Goal: Information Seeking & Learning: Check status

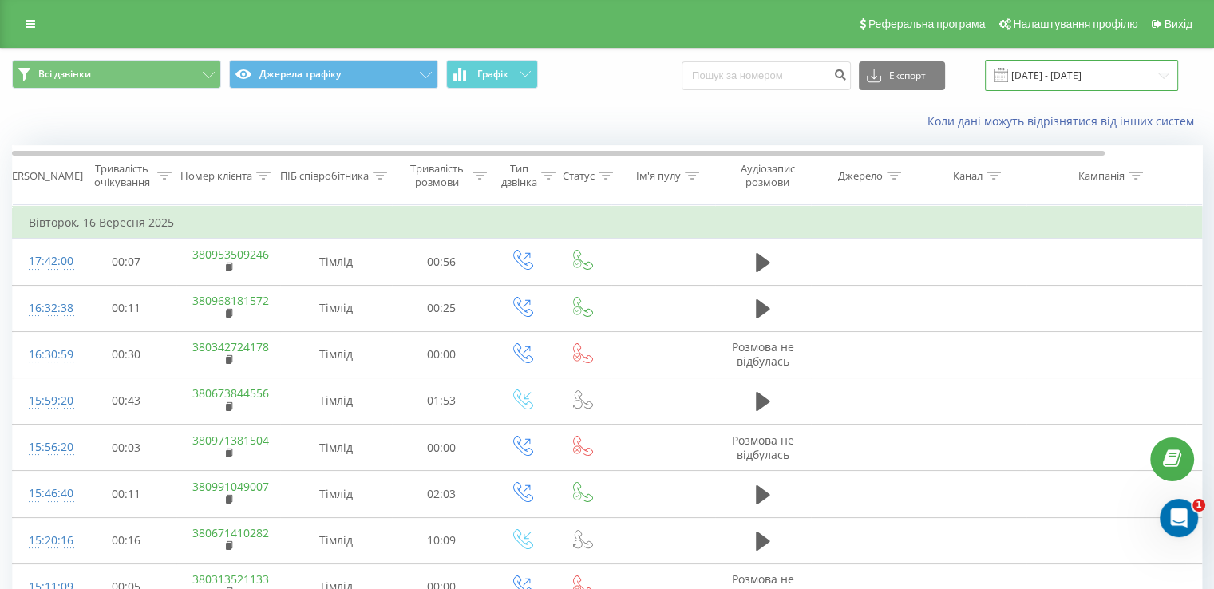
click at [1028, 68] on input "16.09.2025 - 16.09.2025" at bounding box center [1081, 75] width 193 height 31
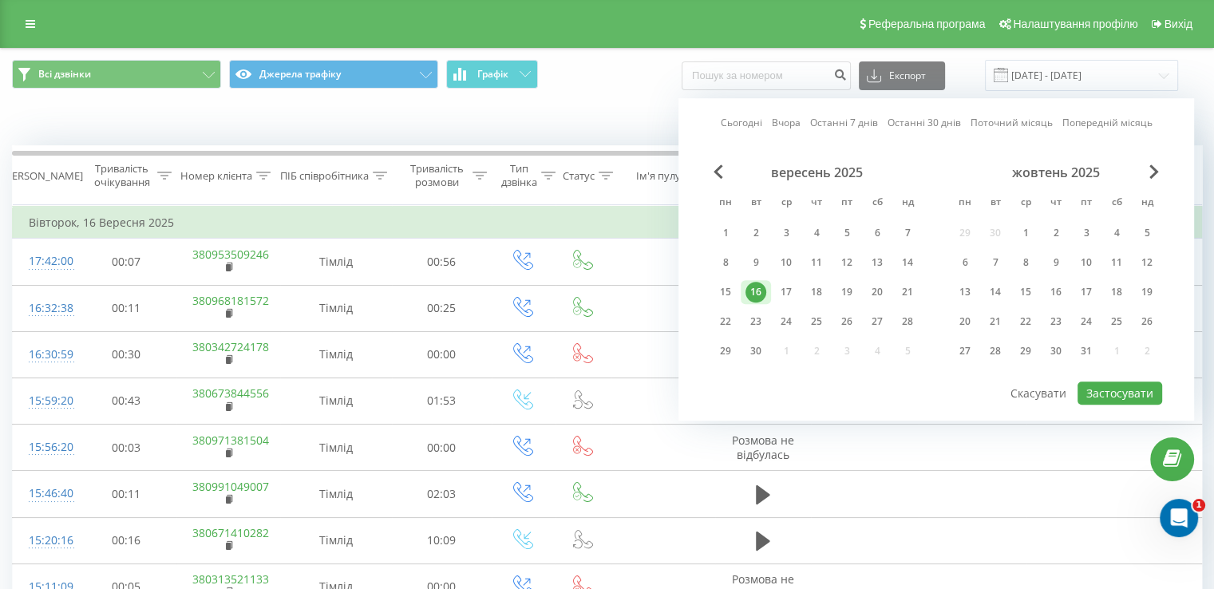
click at [744, 121] on link "Сьогодні" at bounding box center [742, 123] width 42 height 15
click at [780, 285] on div "17" at bounding box center [786, 292] width 21 height 21
click at [1126, 383] on button "Застосувати" at bounding box center [1119, 392] width 85 height 23
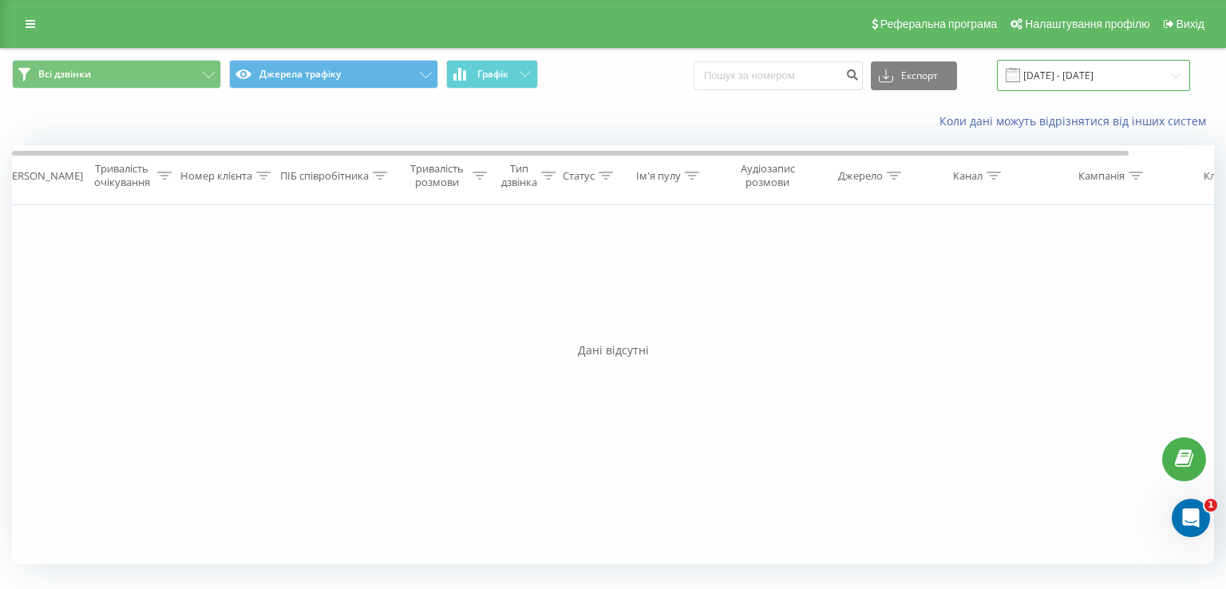
click at [1079, 72] on input "17.09.2025 - 17.09.2025" at bounding box center [1093, 75] width 193 height 31
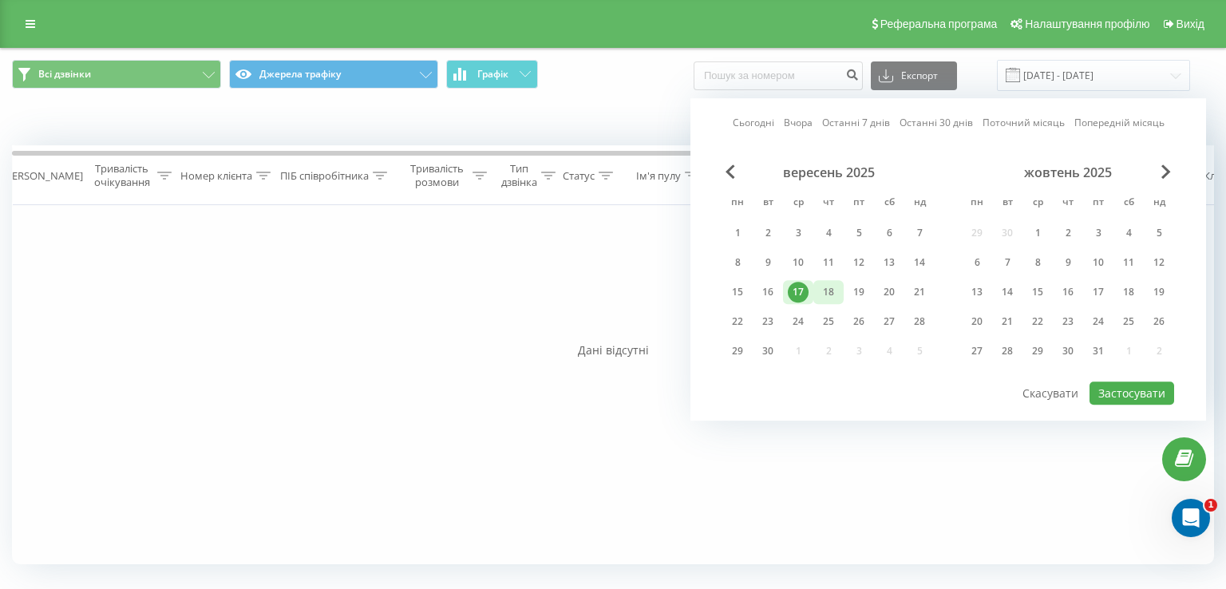
click at [822, 289] on div "18" at bounding box center [828, 292] width 21 height 21
click at [1126, 393] on button "Застосувати" at bounding box center [1131, 392] width 85 height 23
type input "18.09.2025 - 18.09.2025"
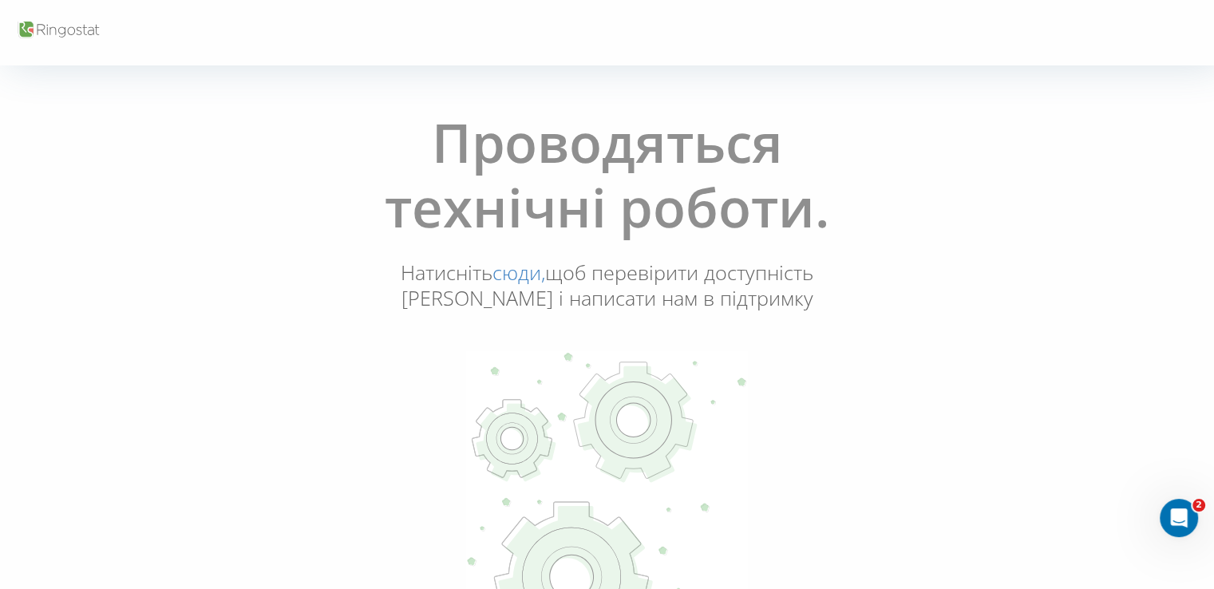
click at [531, 275] on link "сюди," at bounding box center [518, 272] width 53 height 27
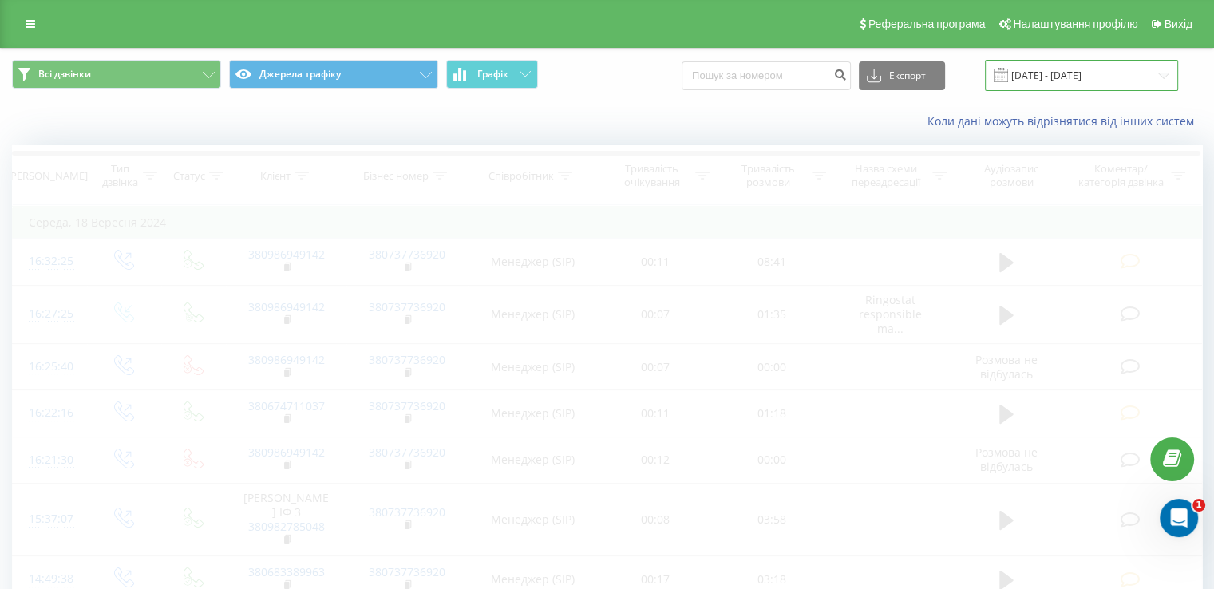
click at [1039, 74] on input "[DATE] - [DATE]" at bounding box center [1081, 75] width 193 height 31
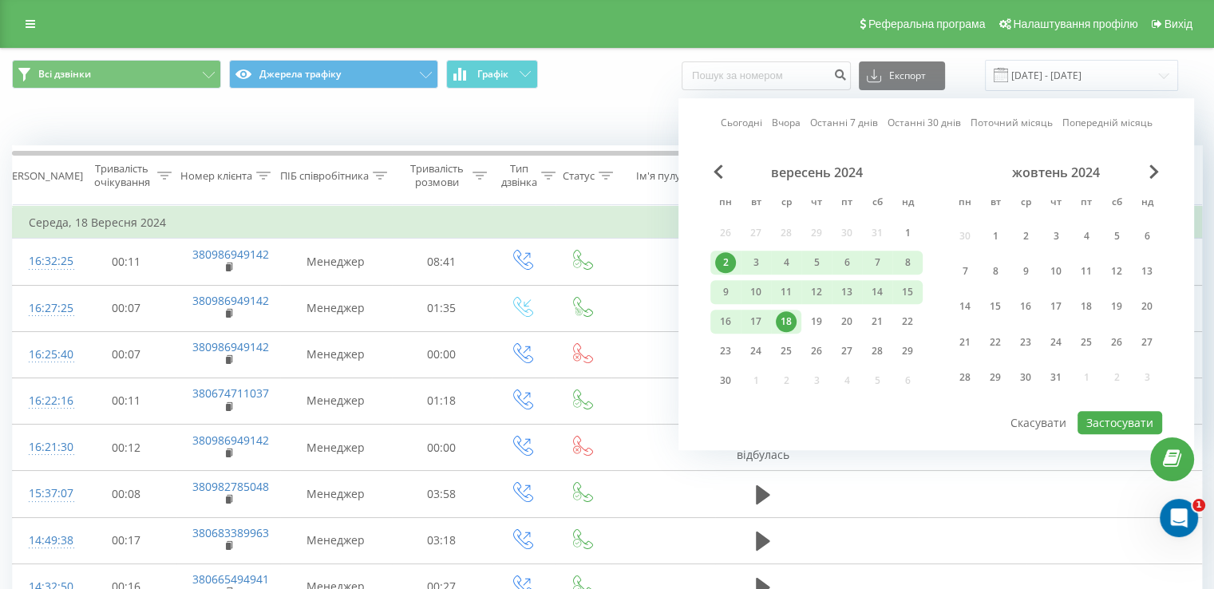
click at [745, 121] on link "Сьогодні" at bounding box center [742, 123] width 42 height 15
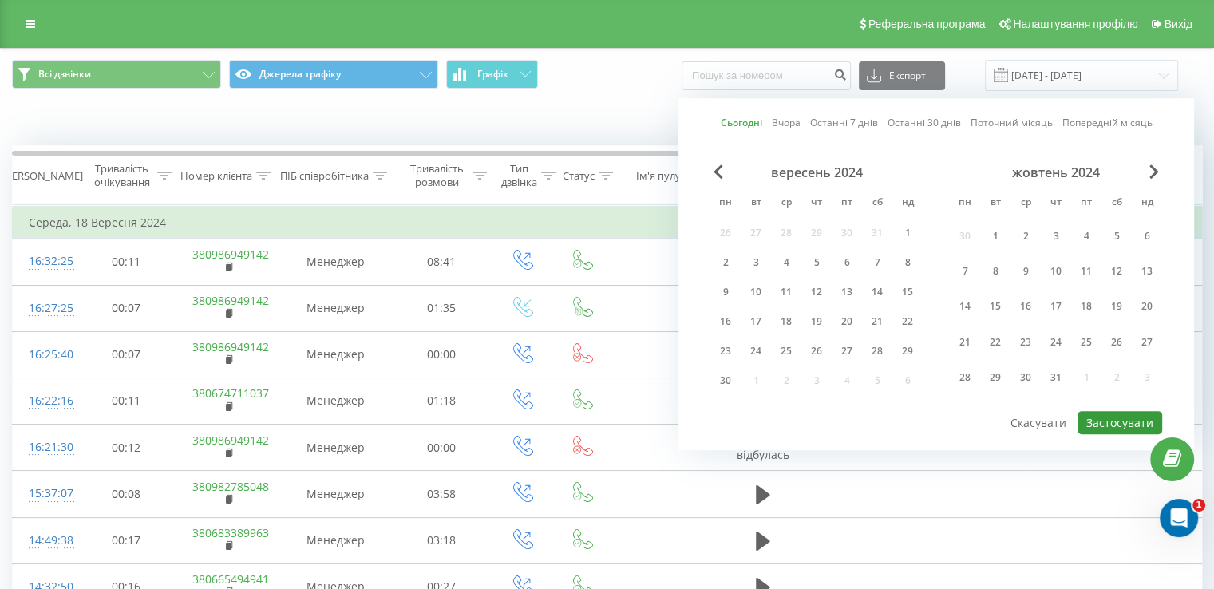
click at [1123, 415] on button "Застосувати" at bounding box center [1119, 422] width 85 height 23
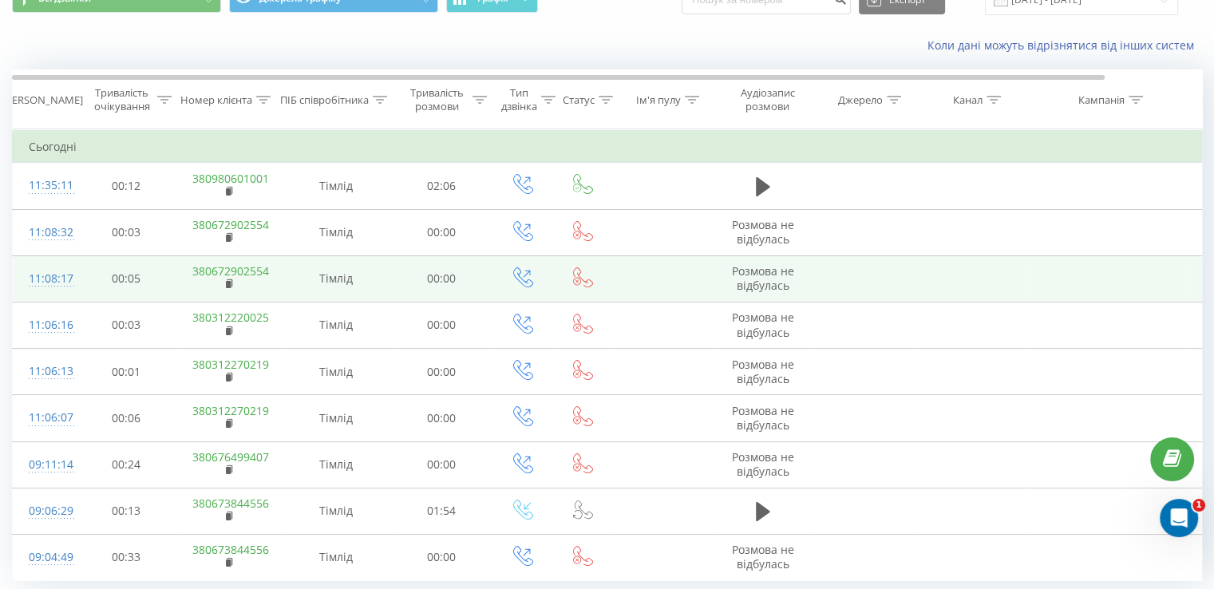
drag, startPoint x: 485, startPoint y: 322, endPoint x: 481, endPoint y: 339, distance: 17.2
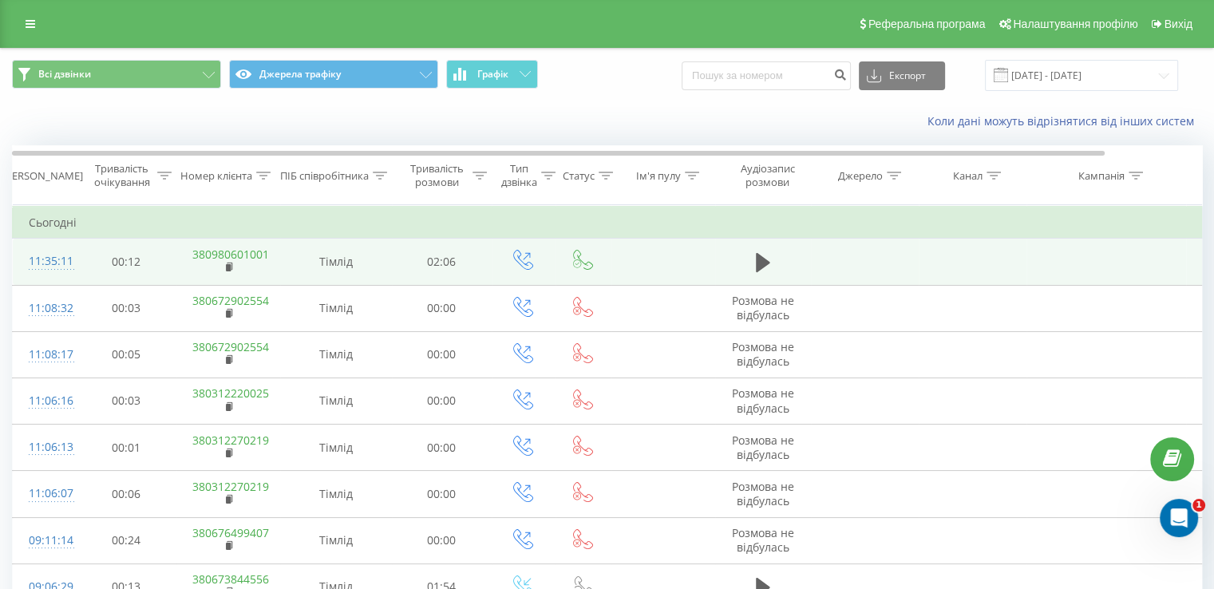
drag, startPoint x: 481, startPoint y: 339, endPoint x: 971, endPoint y: 254, distance: 497.4
click at [975, 255] on td at bounding box center [973, 262] width 108 height 46
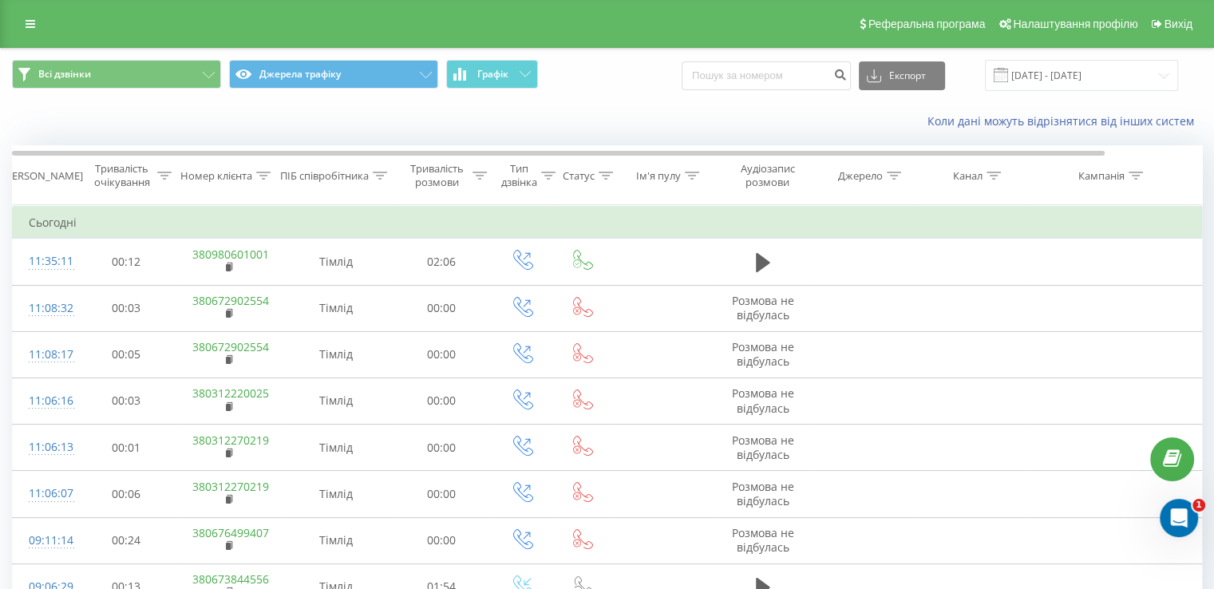
click at [824, 122] on div "Коли дані можуть відрізнятися вiд інших систем" at bounding box center [834, 121] width 757 height 16
click at [1053, 69] on input "19.09.2025 - 19.09.2025" at bounding box center [1081, 75] width 193 height 31
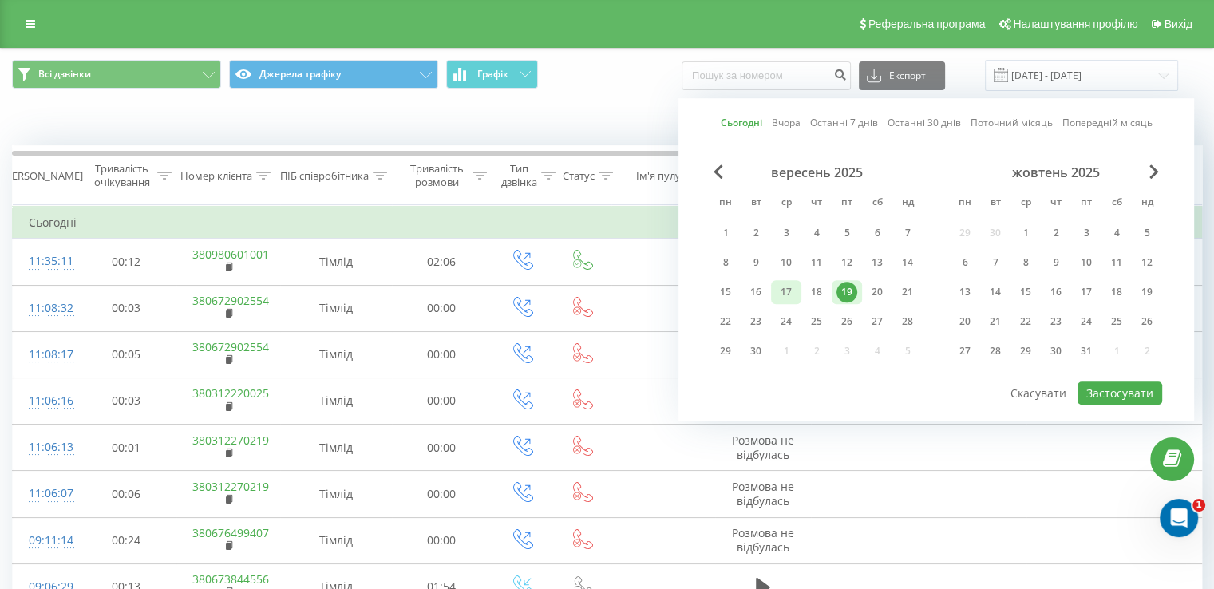
click at [788, 291] on div "17" at bounding box center [786, 292] width 21 height 21
drag, startPoint x: 1119, startPoint y: 383, endPoint x: 1051, endPoint y: 368, distance: 69.5
click at [1119, 384] on button "Застосувати" at bounding box center [1119, 392] width 85 height 23
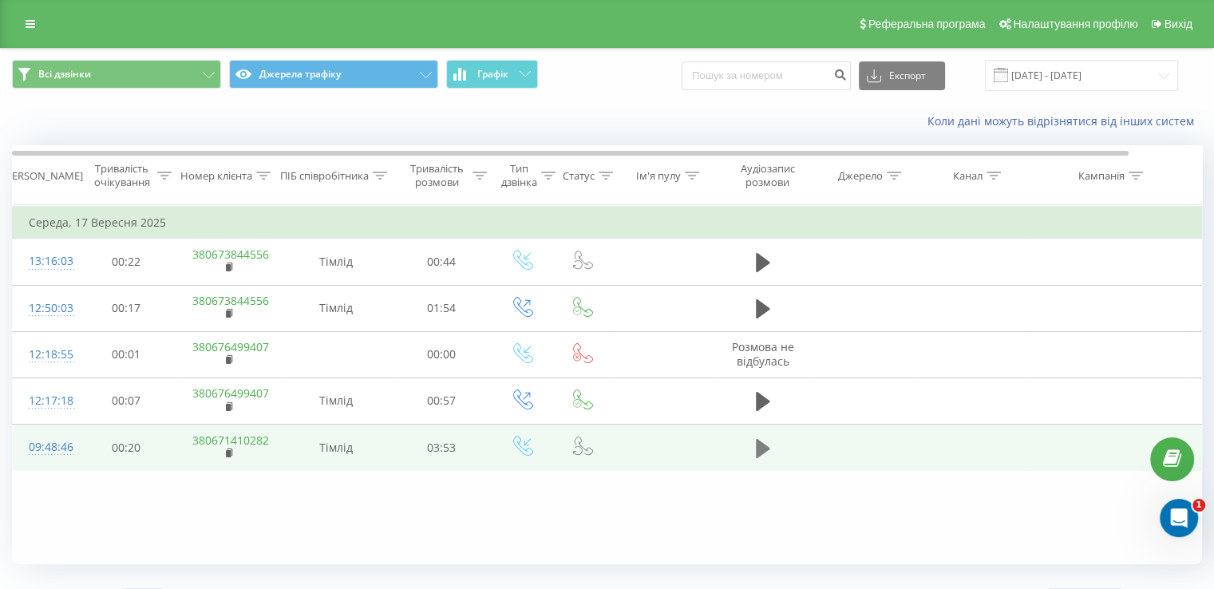
click at [764, 447] on icon at bounding box center [763, 447] width 14 height 19
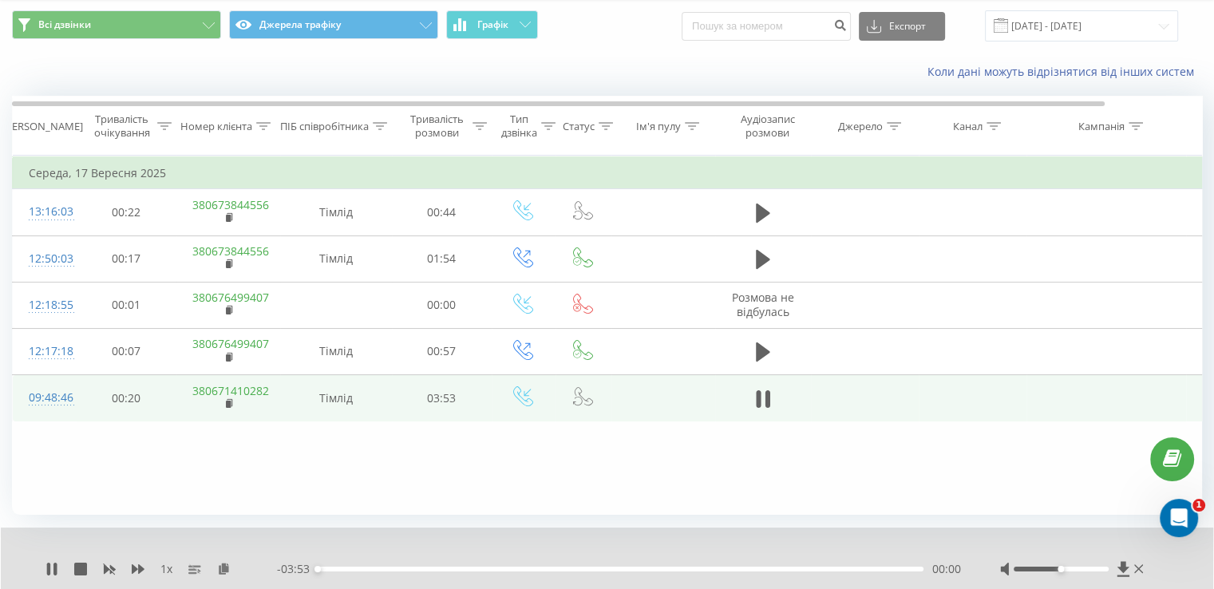
scroll to position [96, 0]
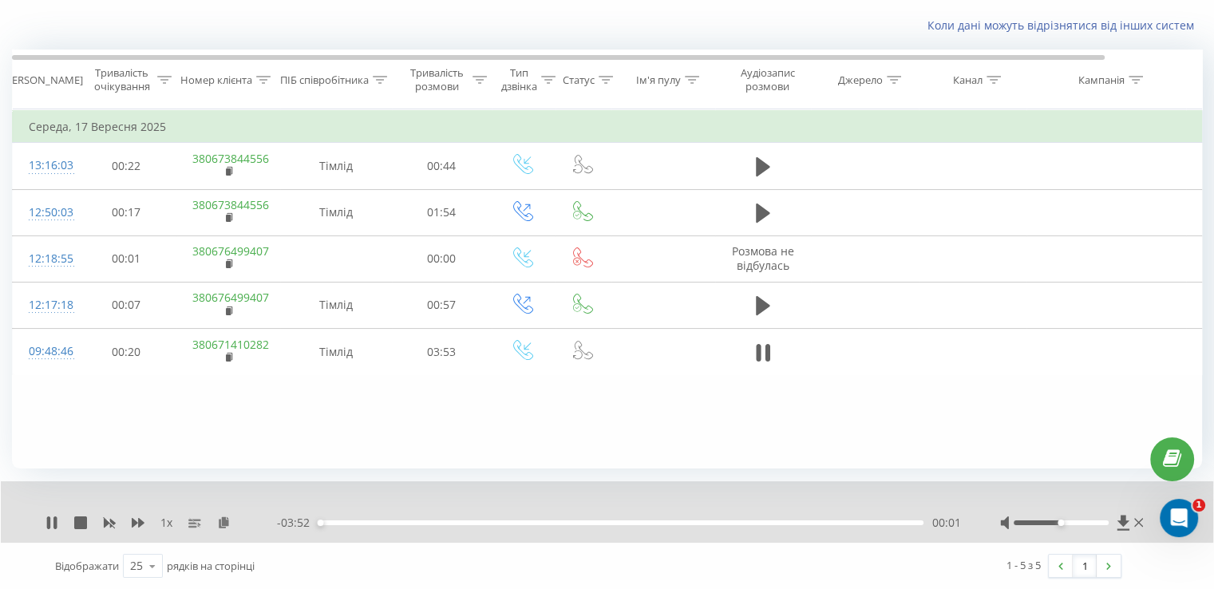
click at [396, 521] on div "00:01" at bounding box center [621, 522] width 606 height 5
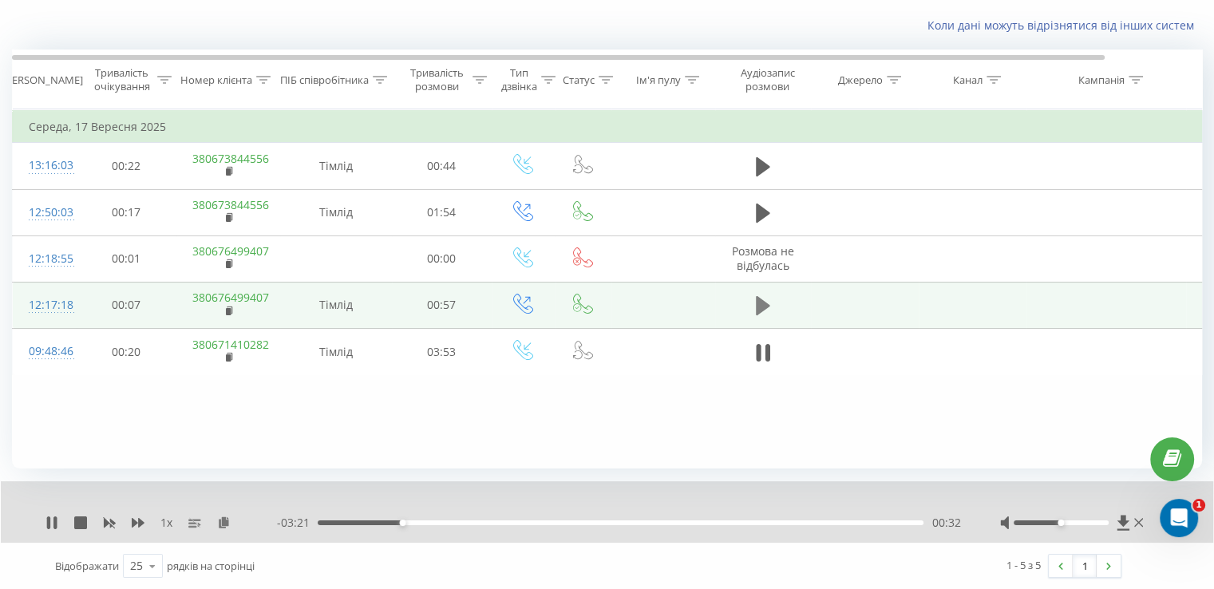
click at [763, 306] on icon at bounding box center [763, 305] width 14 height 19
click at [452, 522] on div "00:00" at bounding box center [621, 522] width 606 height 5
click at [760, 308] on icon at bounding box center [758, 306] width 5 height 18
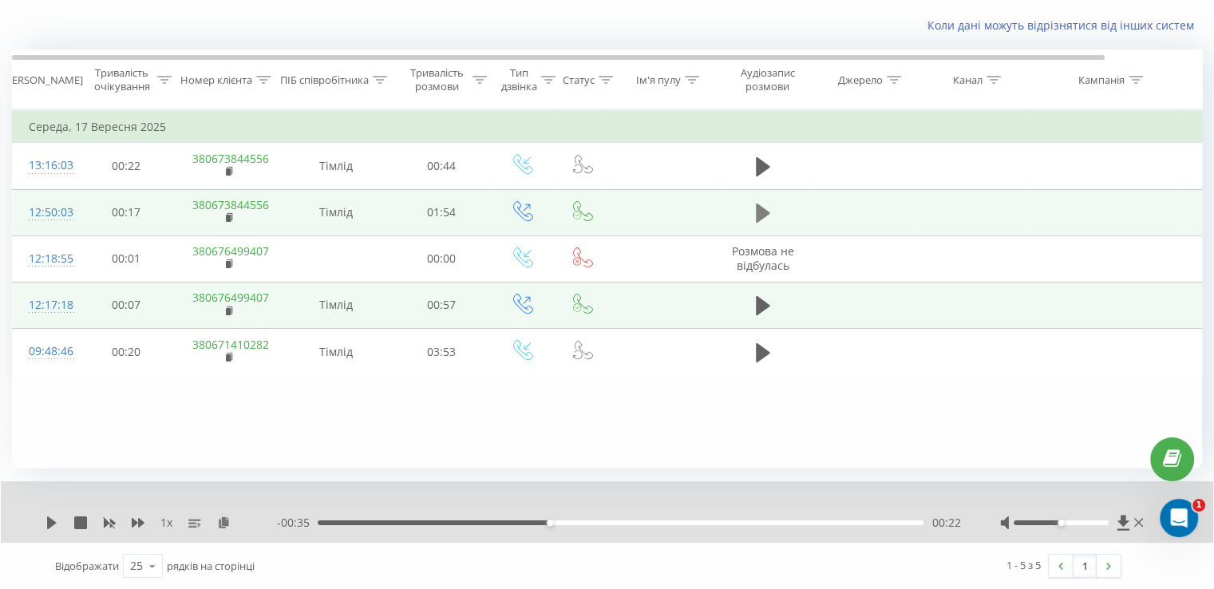
click at [769, 211] on button at bounding box center [763, 213] width 24 height 24
click at [765, 202] on icon at bounding box center [763, 213] width 14 height 22
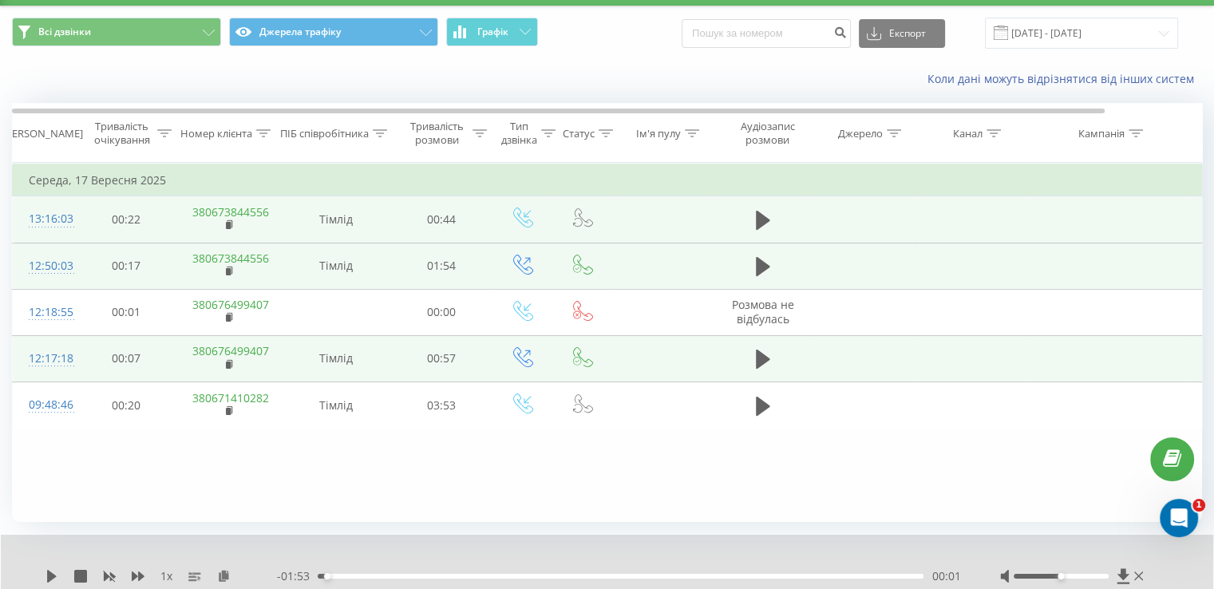
scroll to position [0, 0]
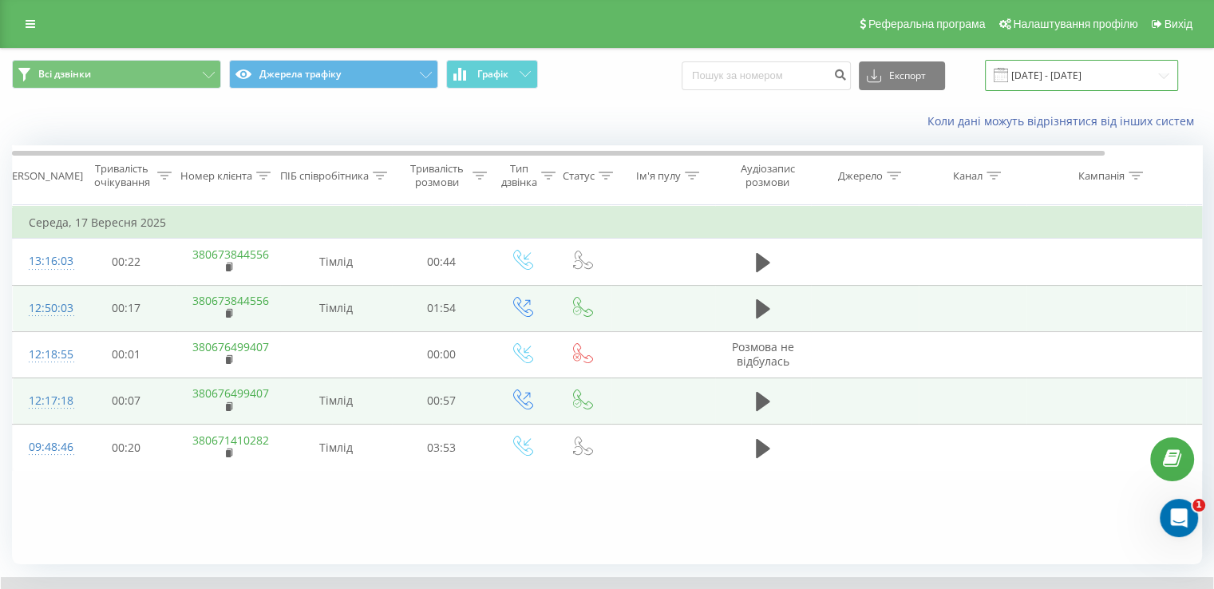
click at [1059, 66] on input "17.09.2025 - 17.09.2025" at bounding box center [1081, 75] width 193 height 31
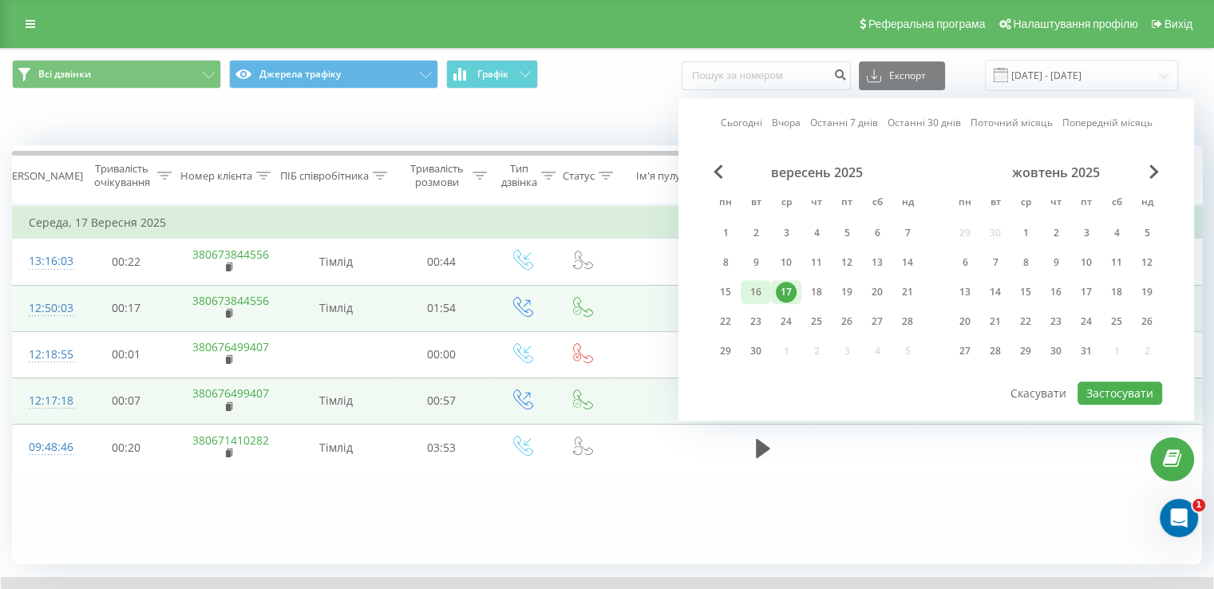
click at [765, 289] on div "16" at bounding box center [755, 292] width 21 height 21
click at [1114, 385] on button "Застосувати" at bounding box center [1119, 392] width 85 height 23
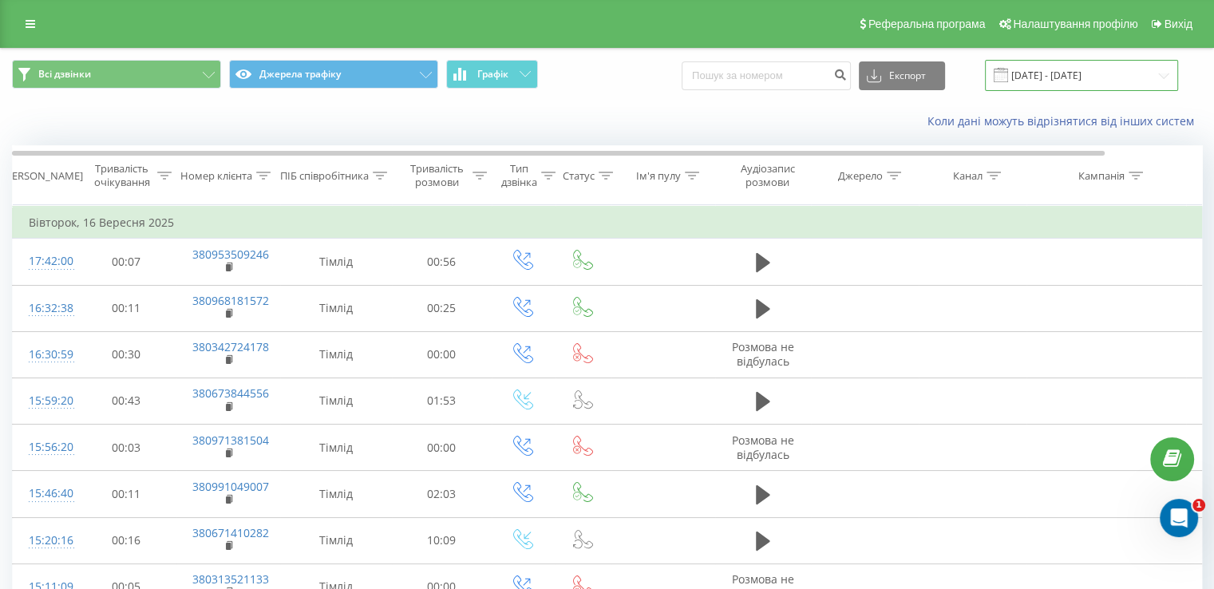
click at [1066, 77] on input "16.09.2025 - 16.09.2025" at bounding box center [1081, 75] width 193 height 31
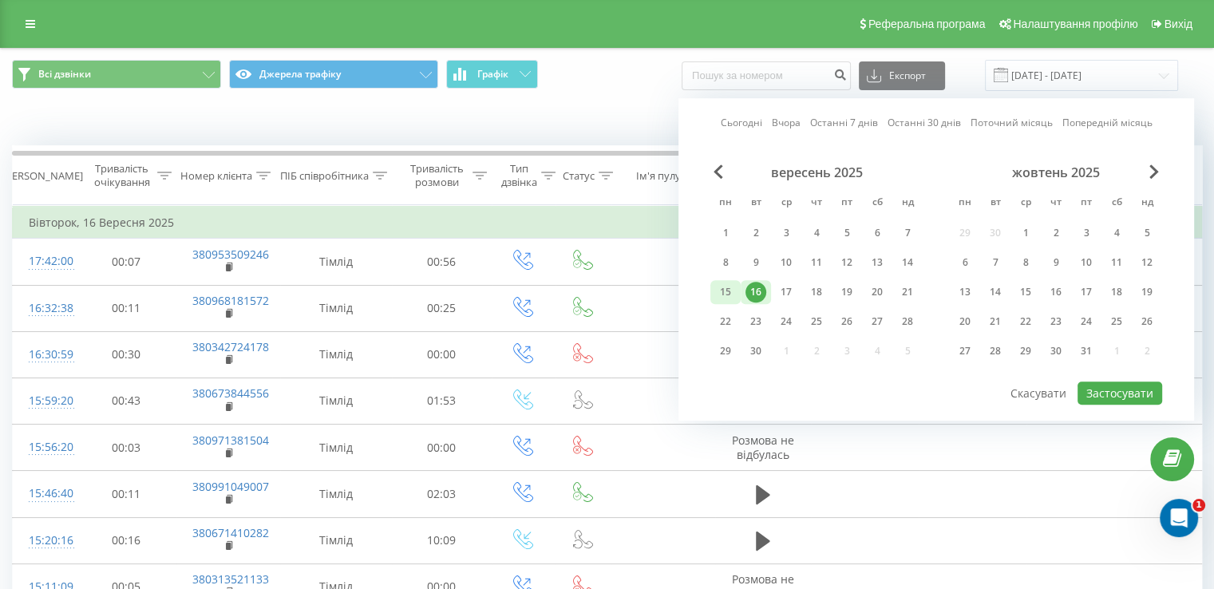
click at [723, 288] on div "15" at bounding box center [725, 292] width 21 height 21
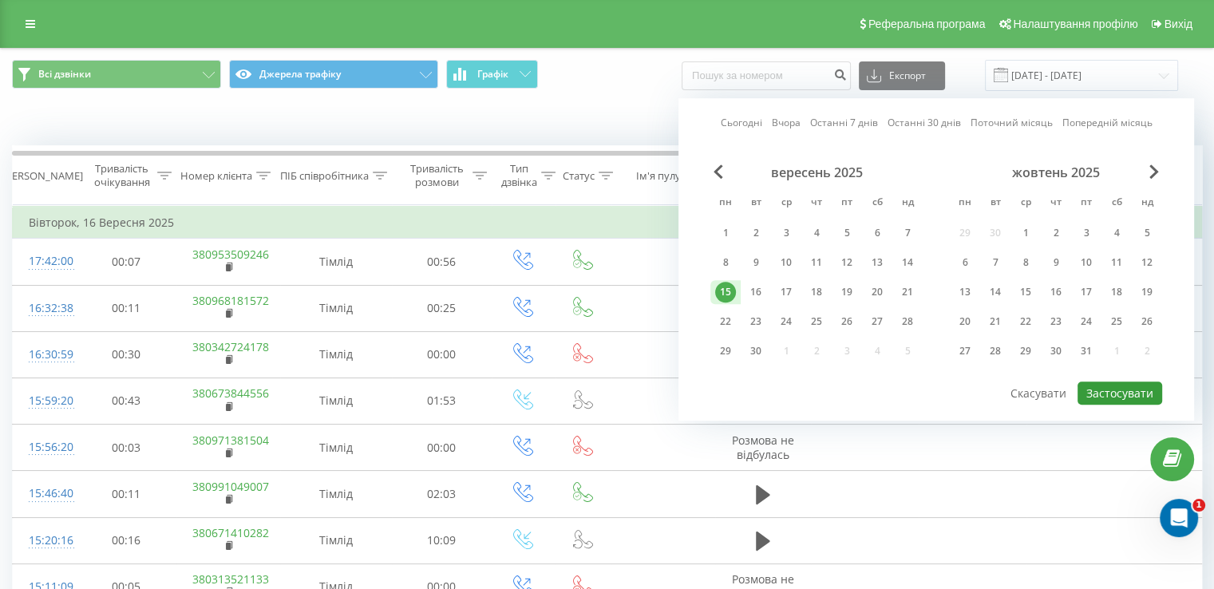
click at [1114, 381] on button "Застосувати" at bounding box center [1119, 392] width 85 height 23
type input "15.09.2025 - 15.09.2025"
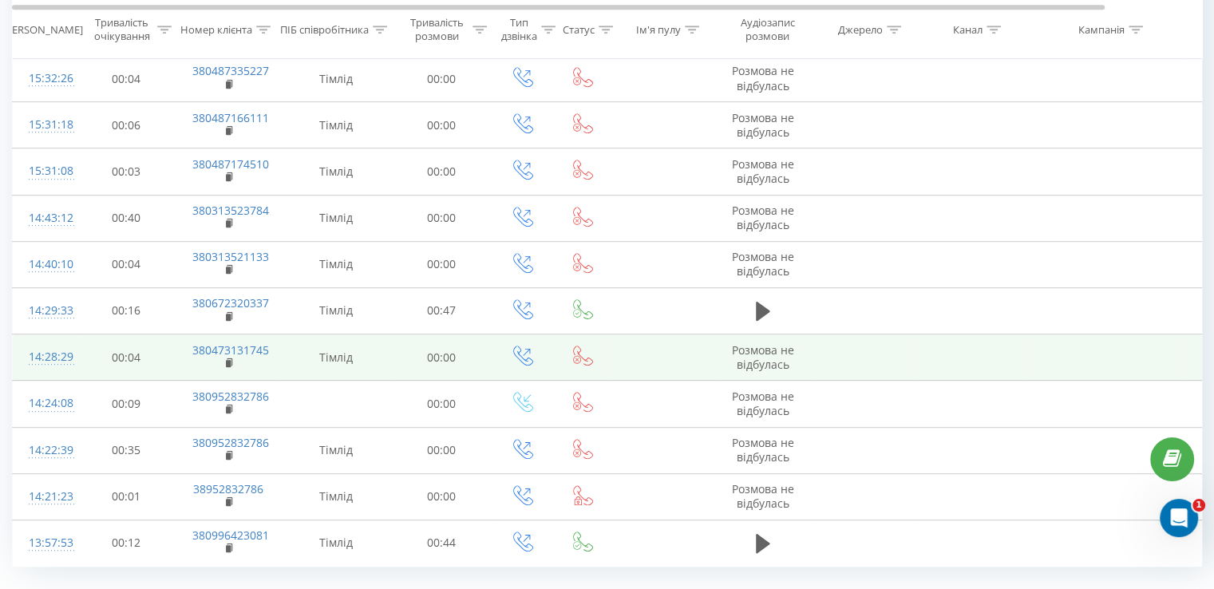
scroll to position [866, 0]
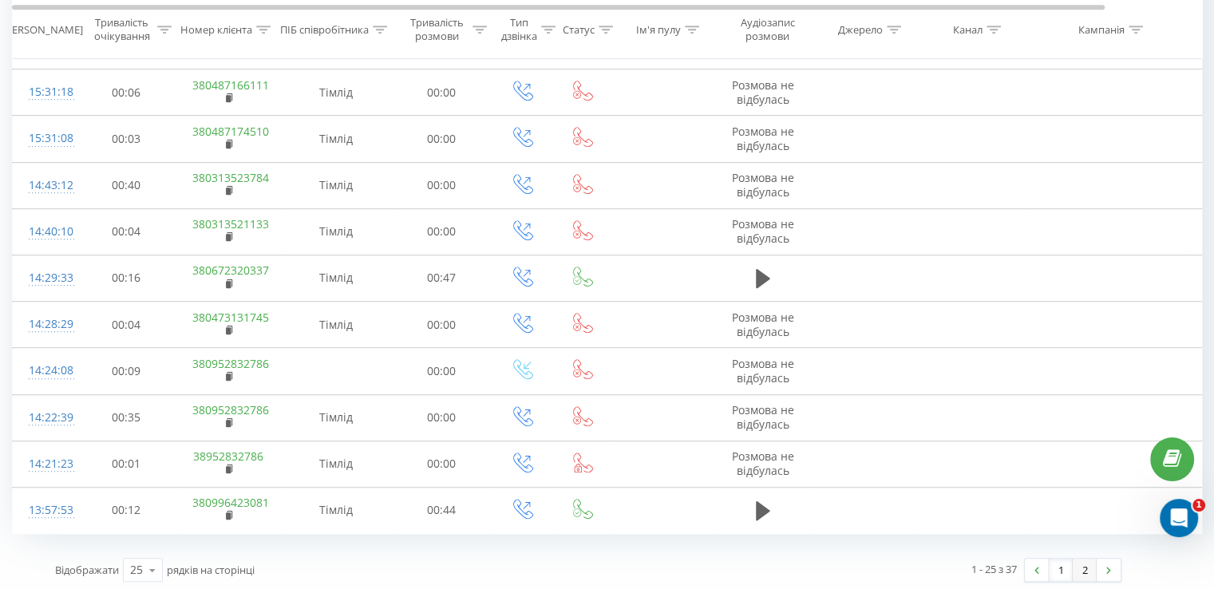
click at [1075, 562] on link "2" at bounding box center [1085, 570] width 24 height 22
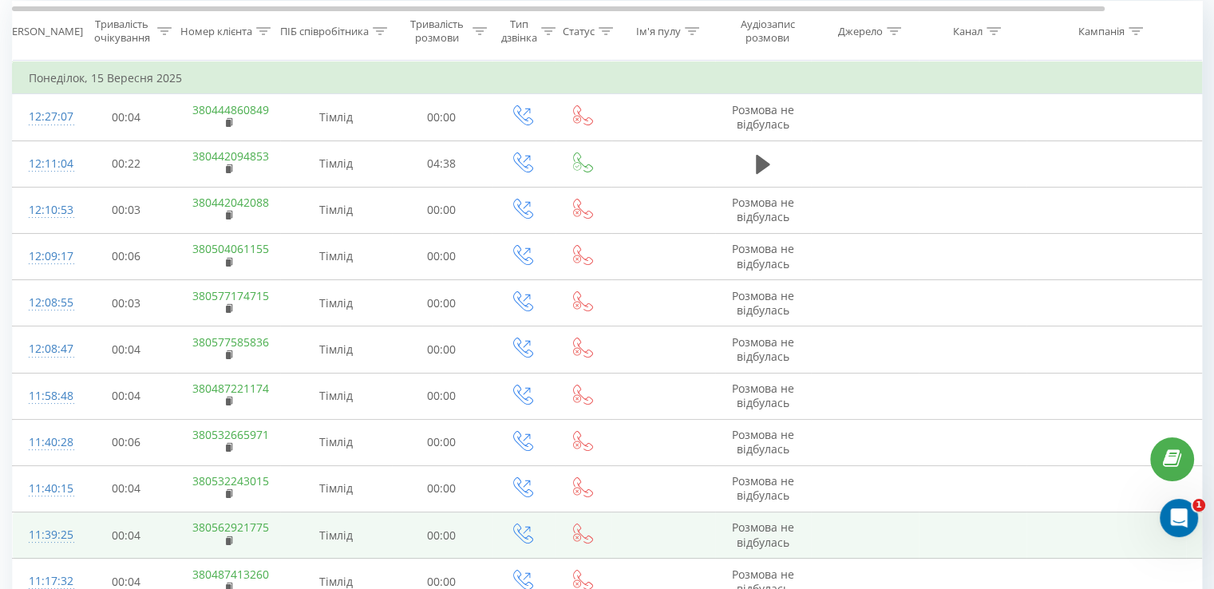
scroll to position [264, 0]
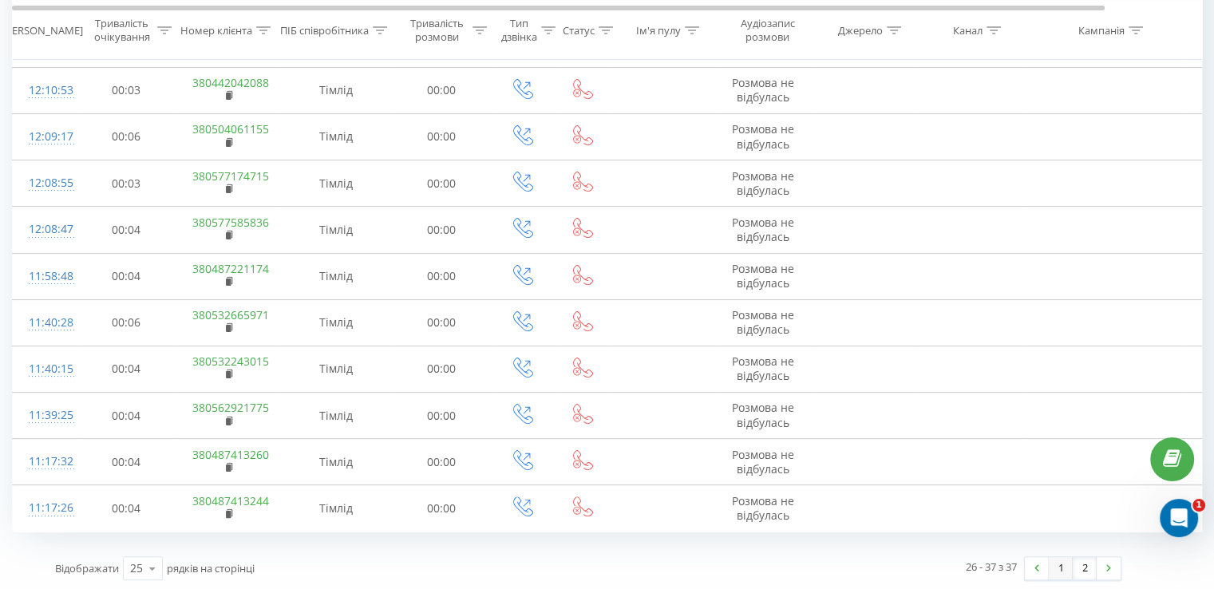
click at [1065, 569] on link "1" at bounding box center [1061, 568] width 24 height 22
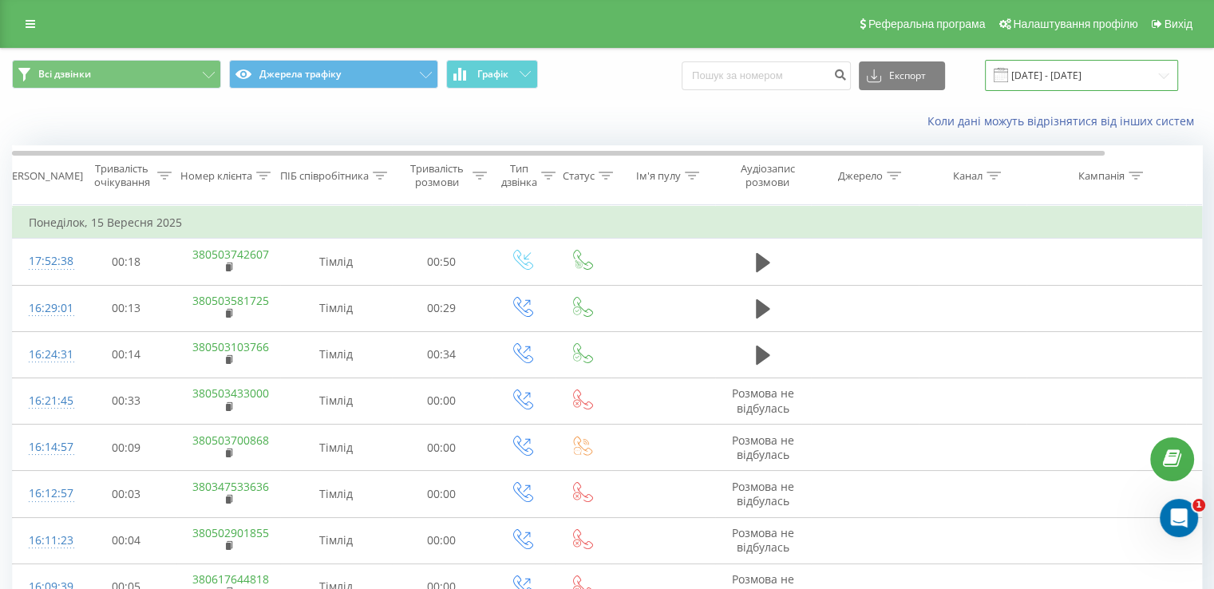
click at [1098, 71] on input "15.09.2025 - 15.09.2025" at bounding box center [1081, 75] width 193 height 31
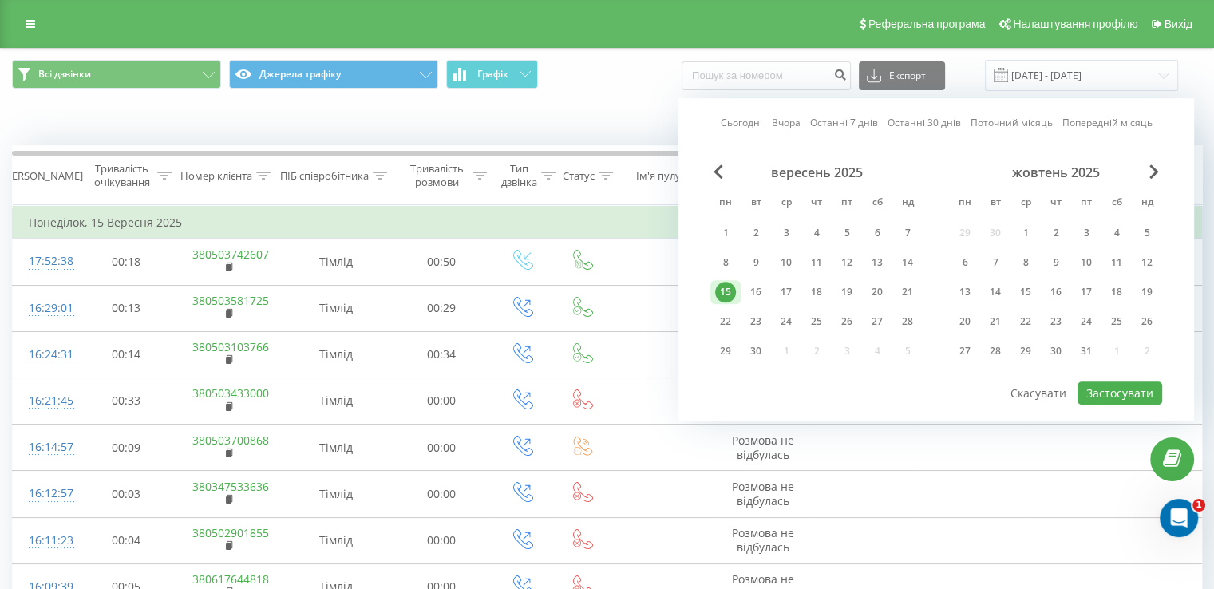
click at [747, 122] on link "Сьогодні" at bounding box center [742, 123] width 42 height 15
click at [724, 291] on div "15" at bounding box center [725, 292] width 21 height 21
click at [1093, 384] on button "Застосувати" at bounding box center [1119, 392] width 85 height 23
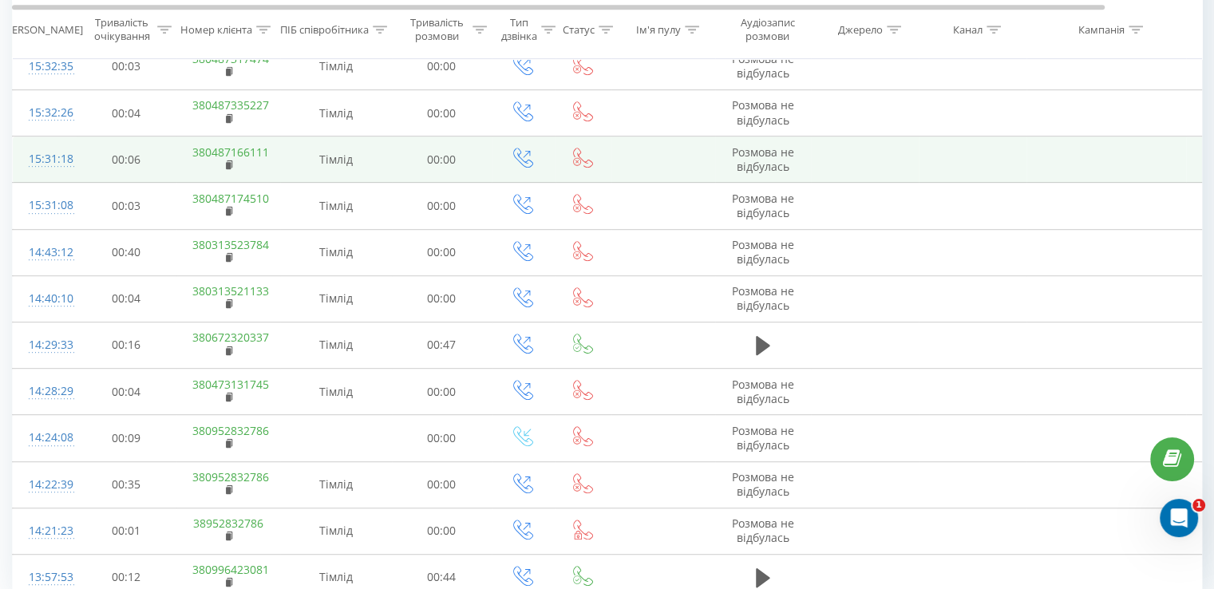
scroll to position [866, 0]
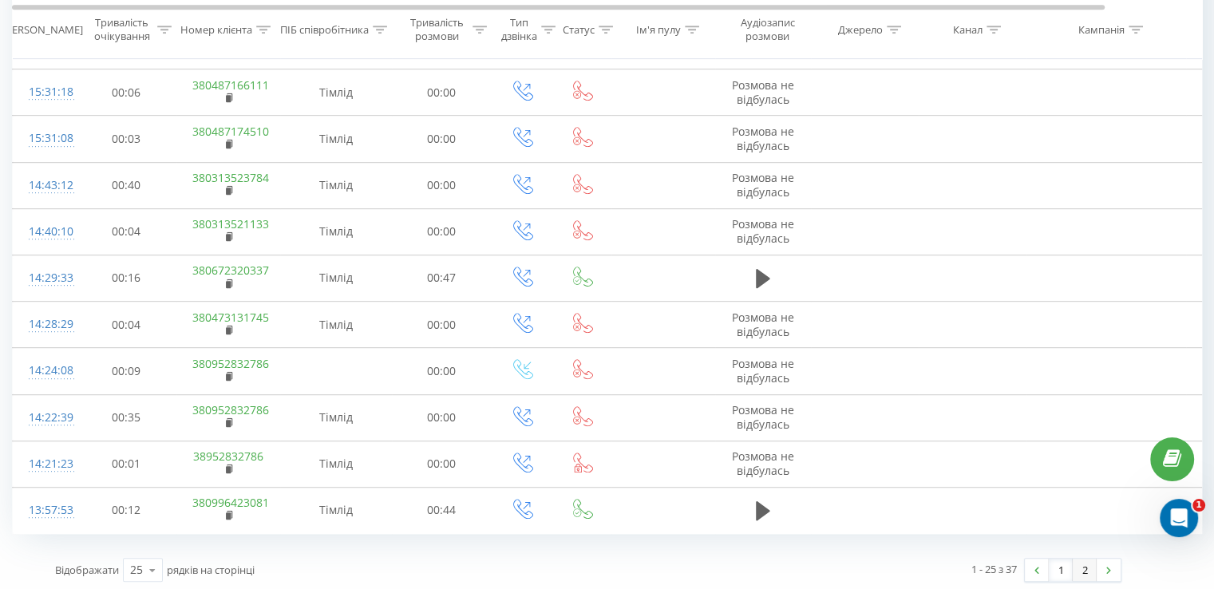
click at [1089, 567] on link "2" at bounding box center [1085, 570] width 24 height 22
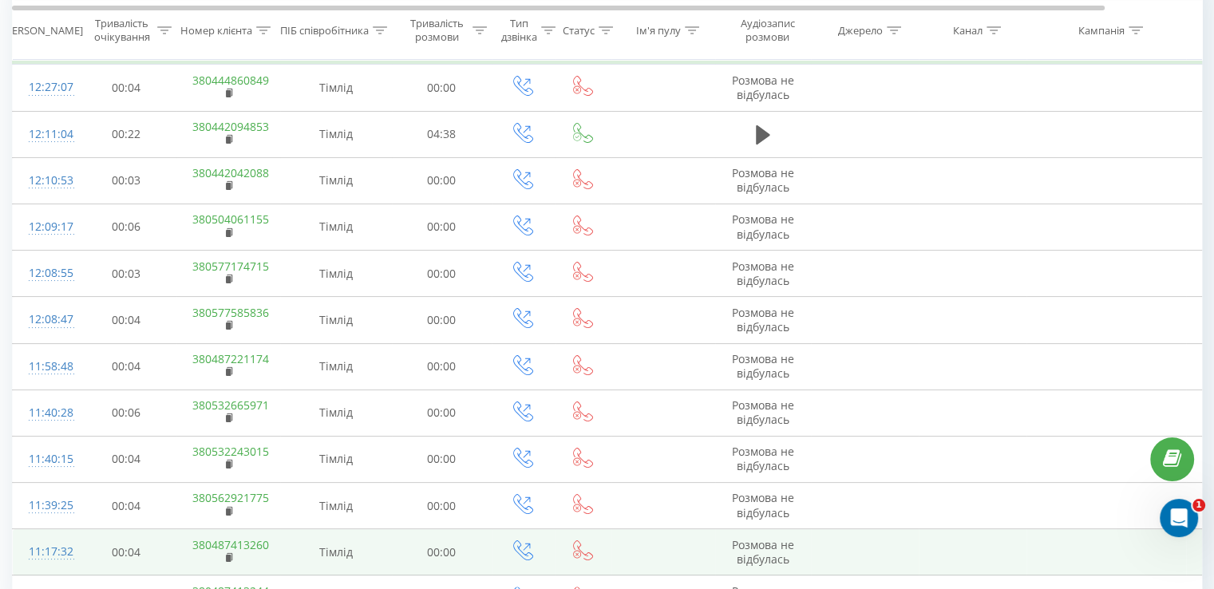
scroll to position [264, 0]
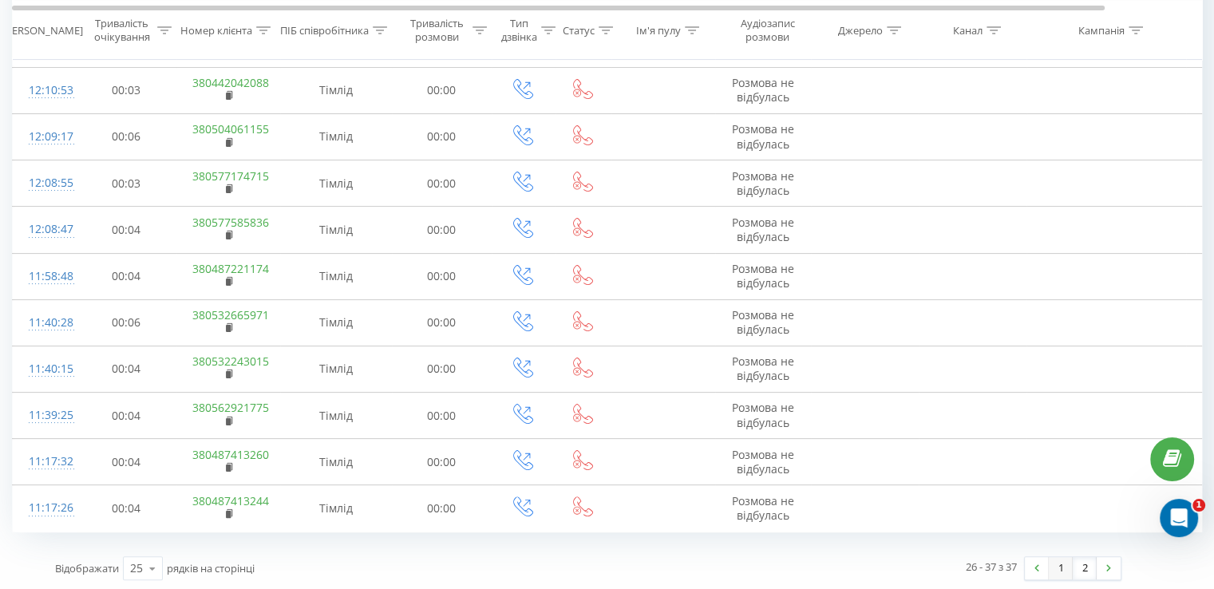
click at [1058, 567] on link "1" at bounding box center [1061, 568] width 24 height 22
